Goal: Task Accomplishment & Management: Use online tool/utility

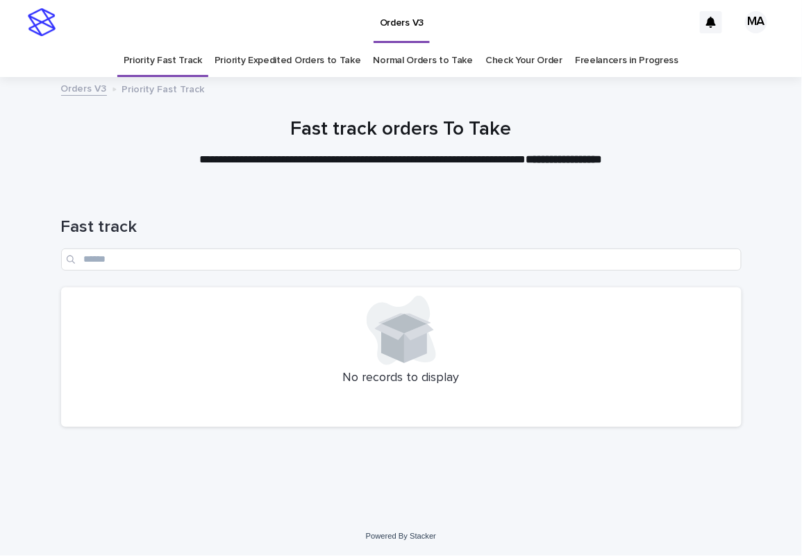
click at [276, 62] on link "Priority Expedited Orders to Take" at bounding box center [288, 60] width 146 height 33
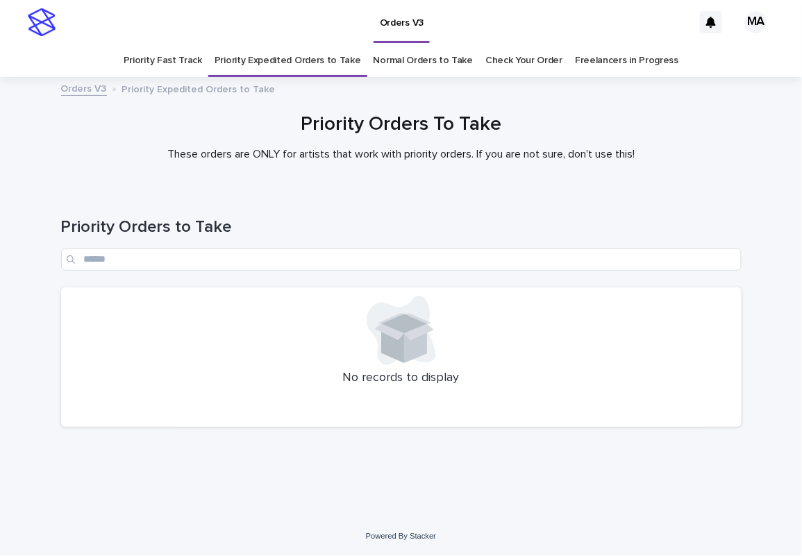
click at [394, 62] on link "Normal Orders to Take" at bounding box center [424, 60] width 100 height 33
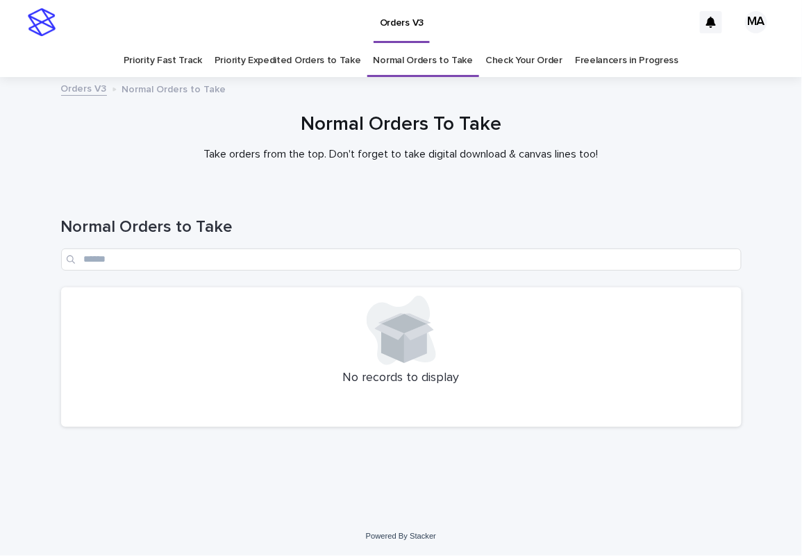
click at [190, 63] on link "Priority Fast Track" at bounding box center [163, 60] width 78 height 33
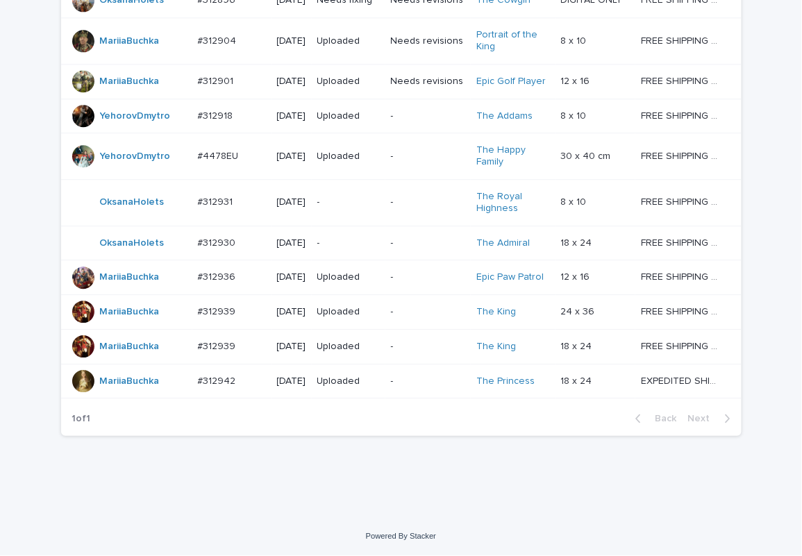
scroll to position [1059, 0]
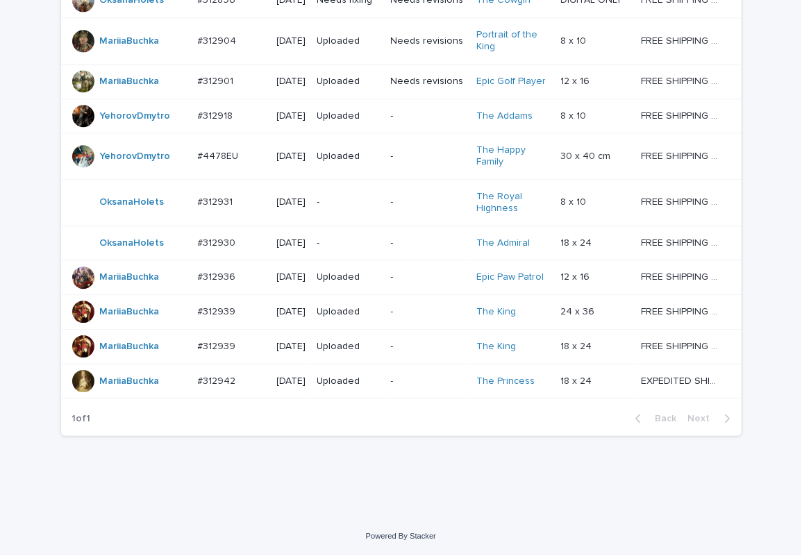
scroll to position [1059, 0]
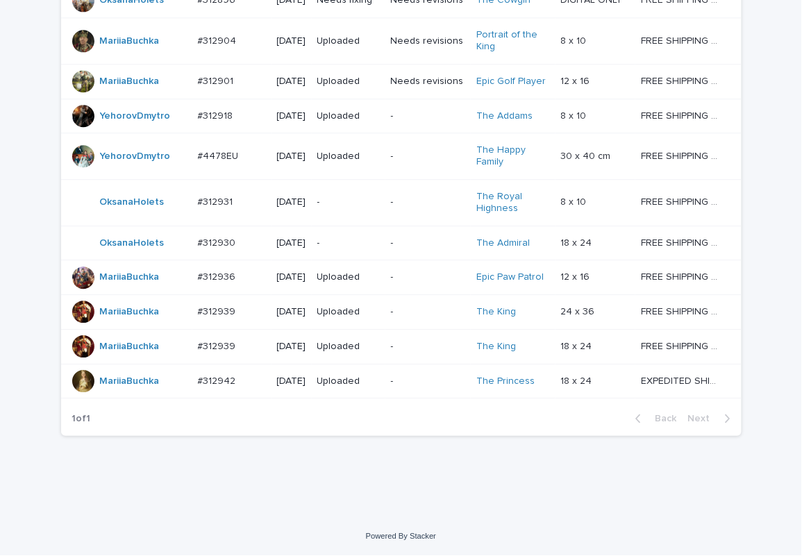
scroll to position [1059, 0]
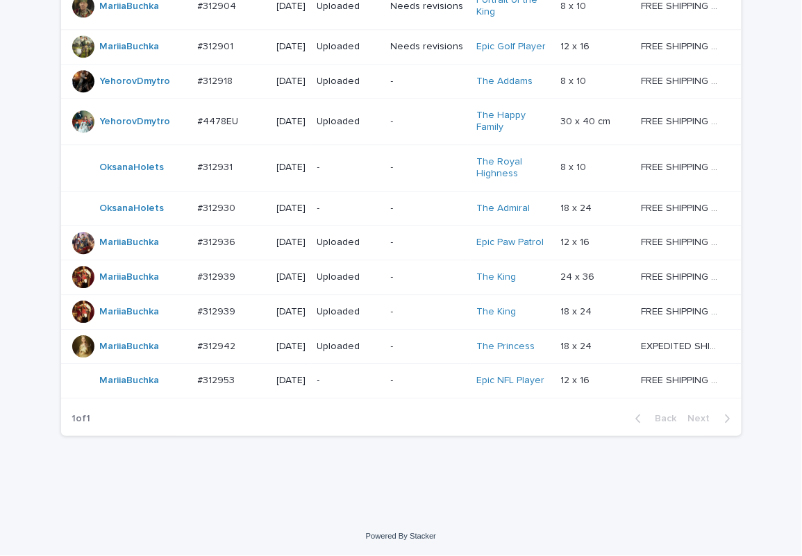
click at [358, 392] on div "-" at bounding box center [348, 380] width 62 height 23
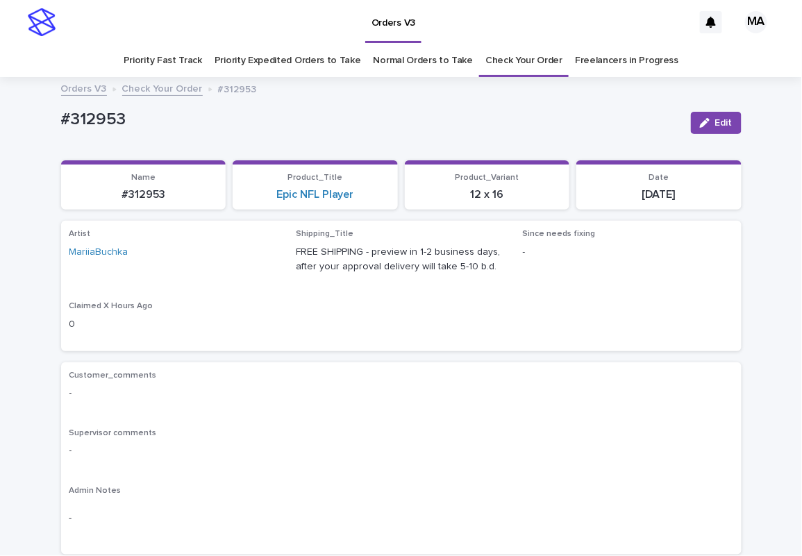
scroll to position [243, 0]
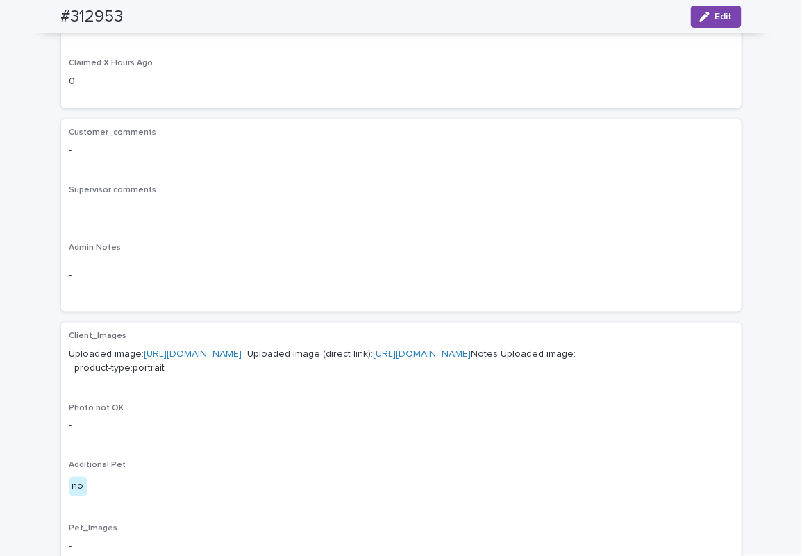
click at [242, 354] on link "https://cdn.shopify.com-uploadkit.app/s/files/1/0033/4807/0511/files/download.h…" at bounding box center [193, 354] width 98 height 10
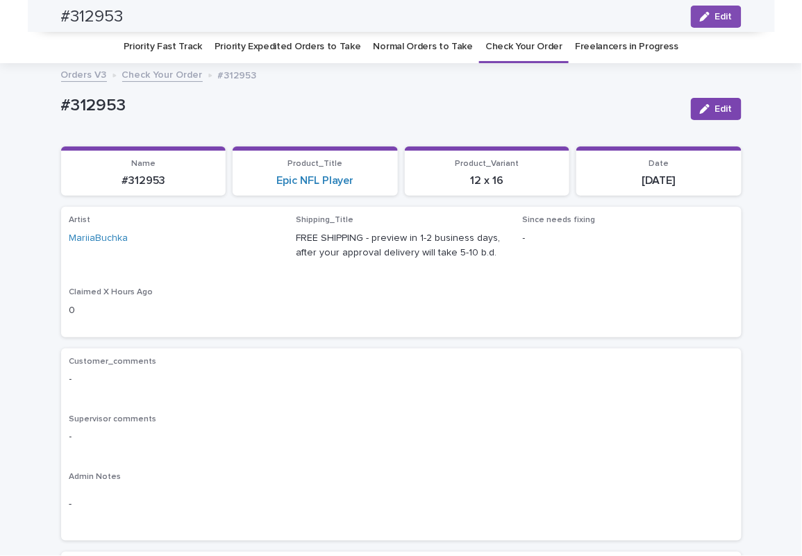
scroll to position [0, 0]
